Goal: Transaction & Acquisition: Purchase product/service

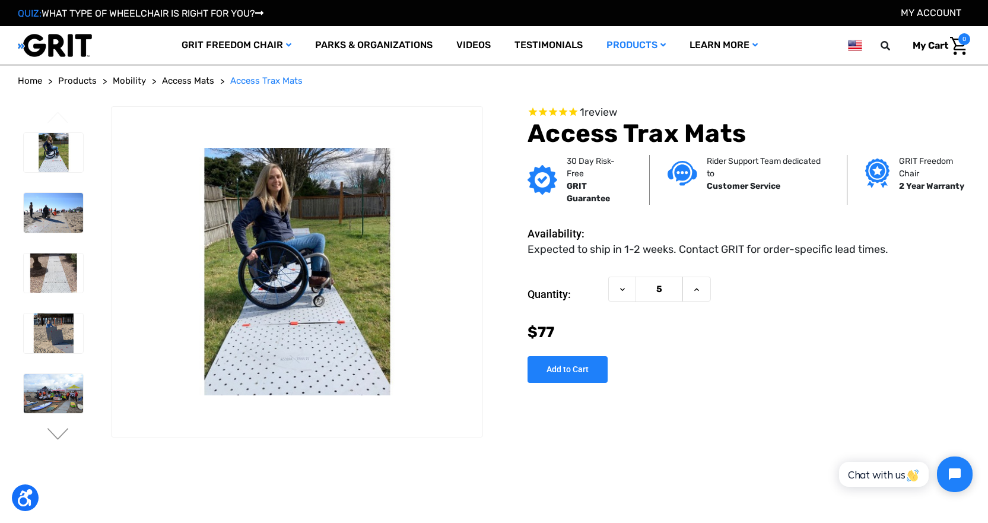
drag, startPoint x: 673, startPoint y: 297, endPoint x: 661, endPoint y: 300, distance: 12.2
click at [661, 300] on input "5" at bounding box center [659, 290] width 47 height 26
type input "1"
click at [696, 344] on div "Now: $77" at bounding box center [749, 332] width 443 height 23
click at [817, 344] on div "Now: $77" at bounding box center [749, 332] width 443 height 23
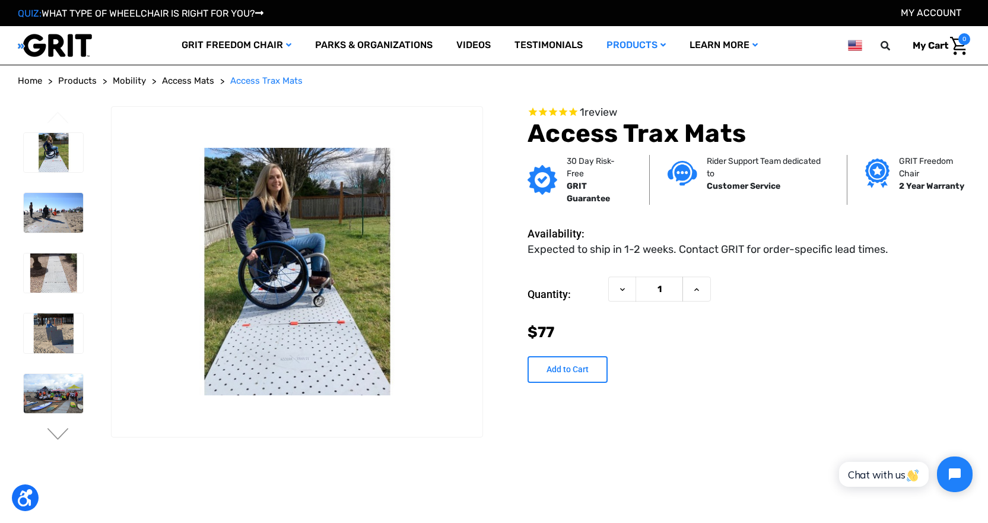
click at [576, 383] on input "Add to Cart" at bounding box center [568, 369] width 80 height 27
type input "Add to Cart"
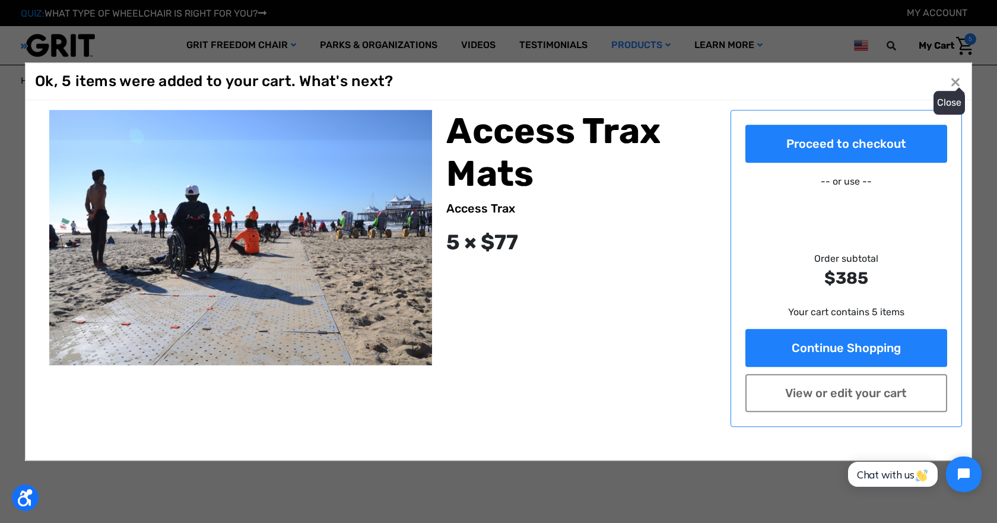
click at [954, 79] on span "×" at bounding box center [955, 82] width 11 height 23
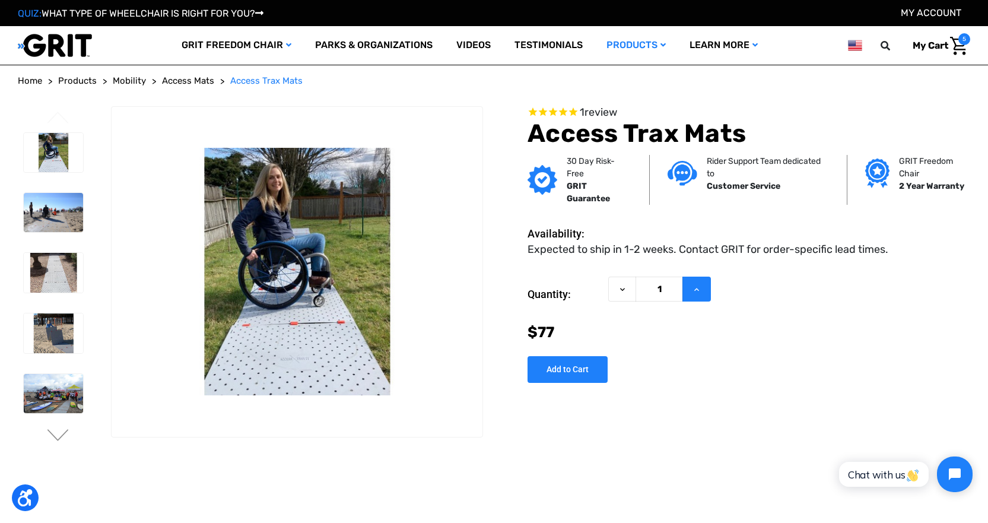
click at [702, 294] on icon at bounding box center [696, 289] width 9 height 9
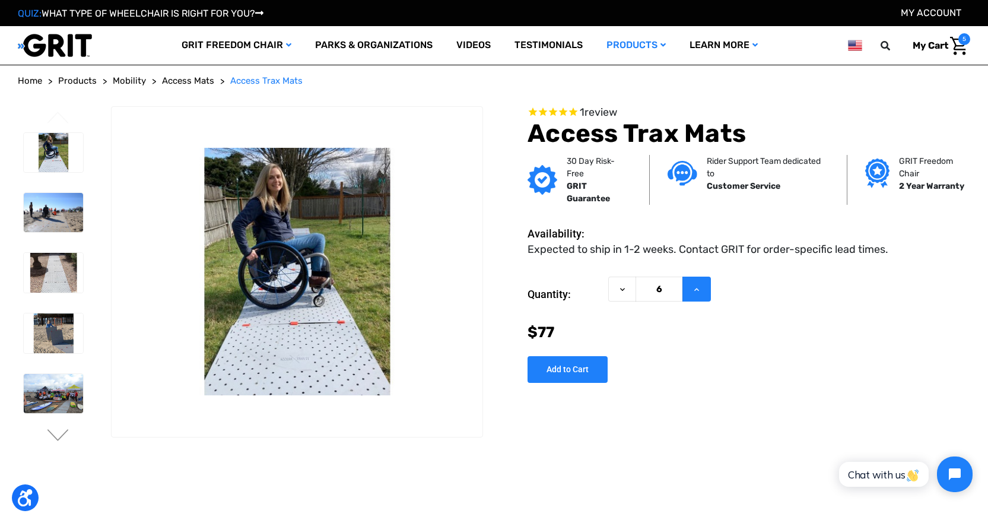
click at [702, 294] on icon at bounding box center [696, 289] width 9 height 9
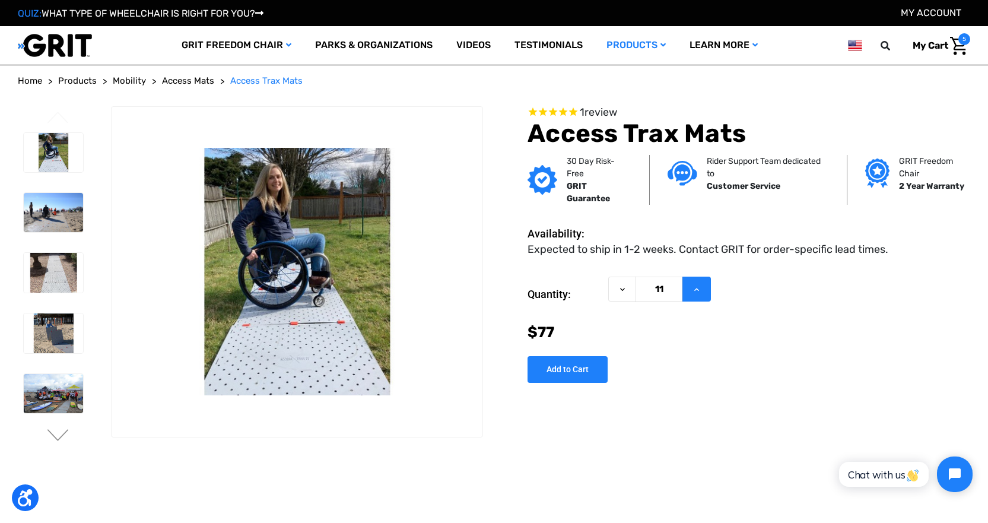
click at [702, 294] on icon at bounding box center [696, 289] width 9 height 9
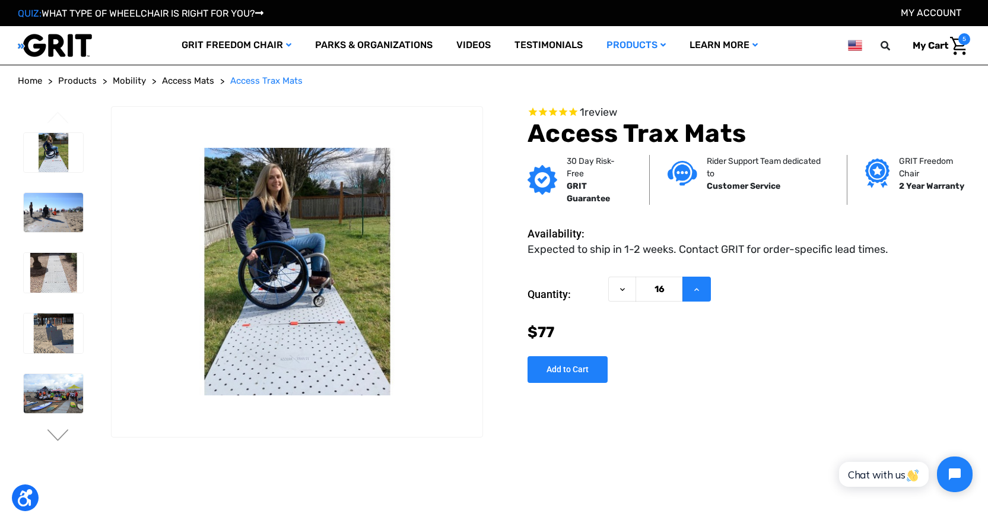
click at [702, 294] on icon at bounding box center [696, 289] width 9 height 9
type input "20"
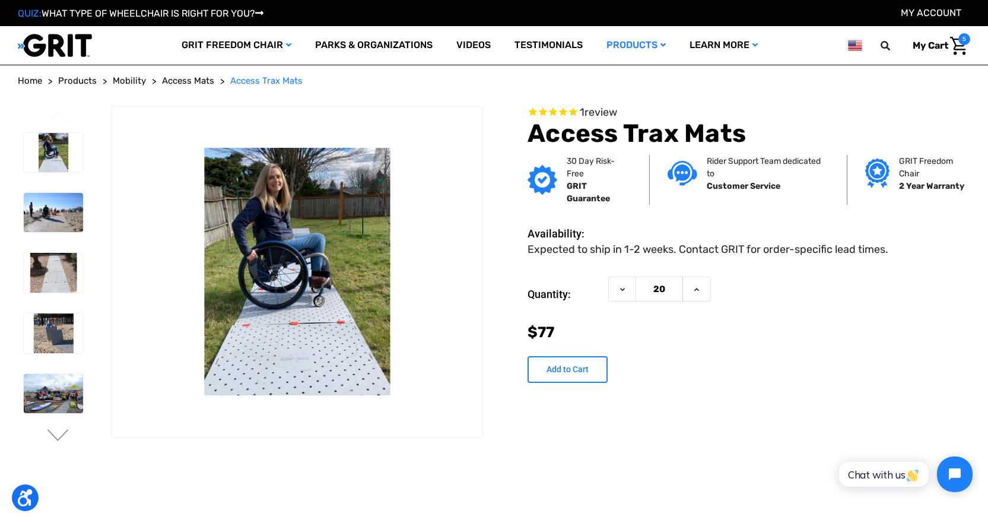
click at [593, 383] on input "Add to Cart" at bounding box center [568, 369] width 80 height 27
type input "Add to Cart"
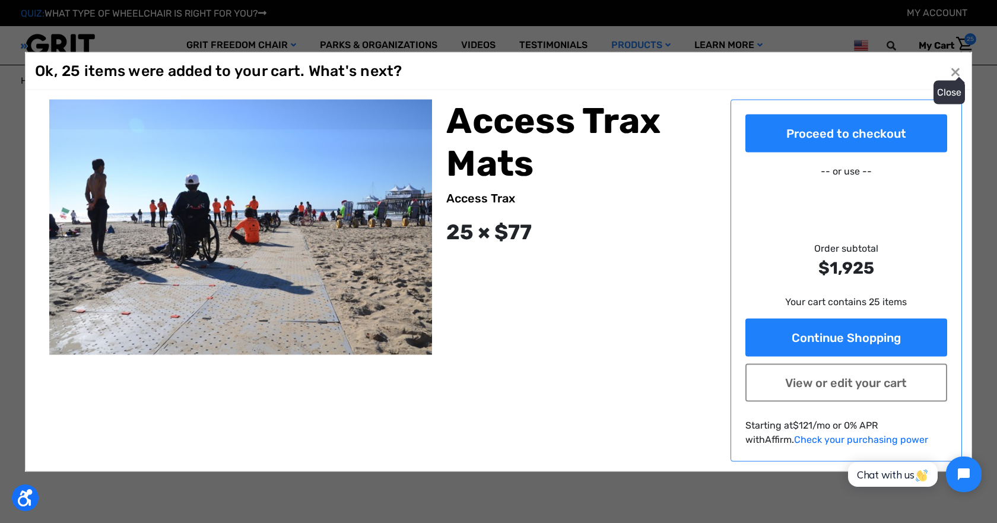
click at [958, 72] on button "Close ×" at bounding box center [955, 71] width 19 height 19
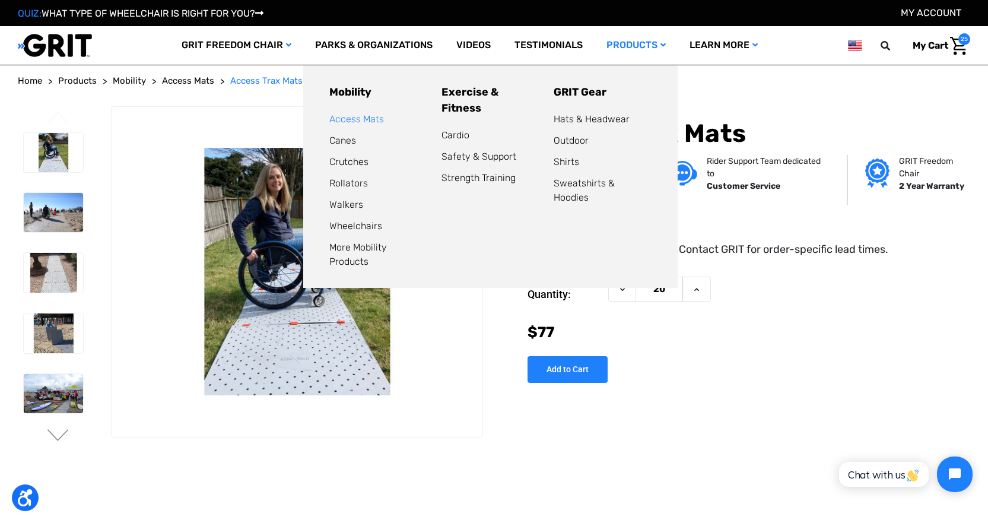
click at [341, 119] on link "Access Mats" at bounding box center [356, 118] width 55 height 11
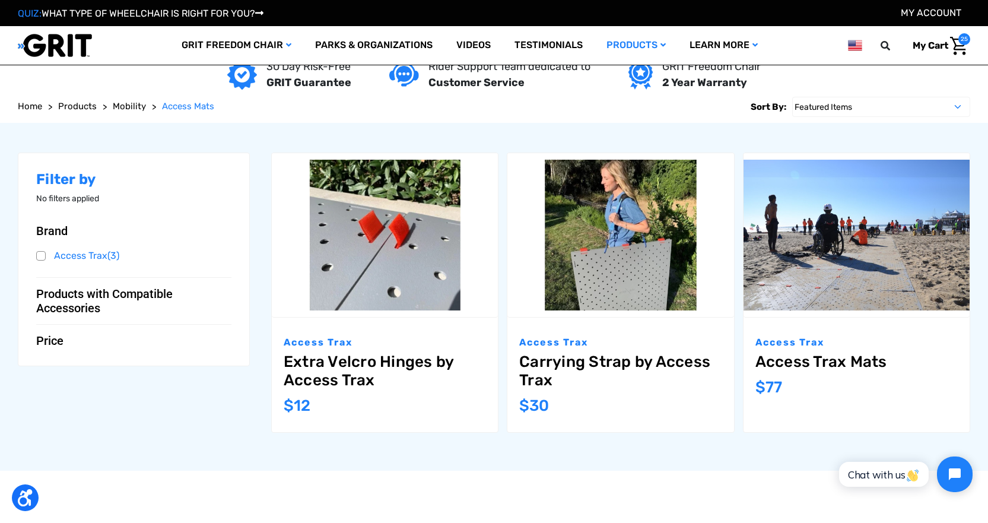
scroll to position [118, 0]
